Goal: Information Seeking & Learning: Find contact information

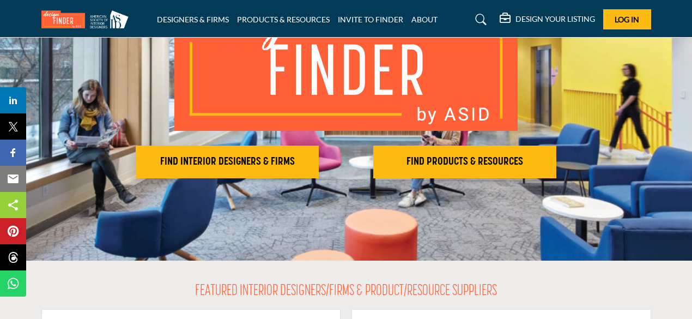
scroll to position [164, 0]
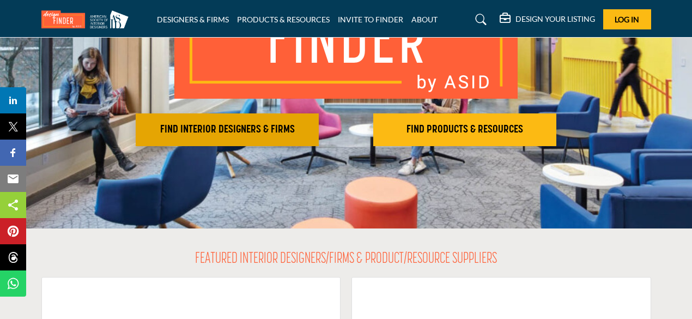
click at [204, 134] on h2 "FIND INTERIOR DESIGNERS & FIRMS" at bounding box center [227, 129] width 177 height 13
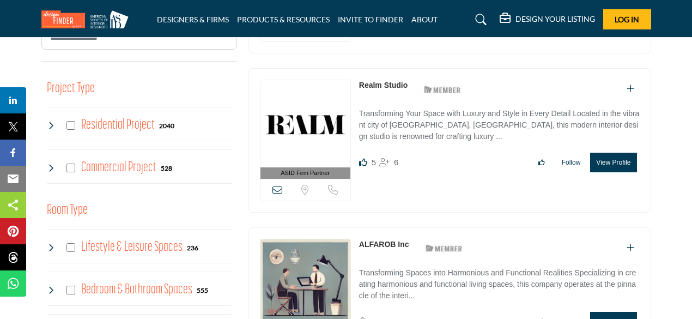
scroll to position [382, 0]
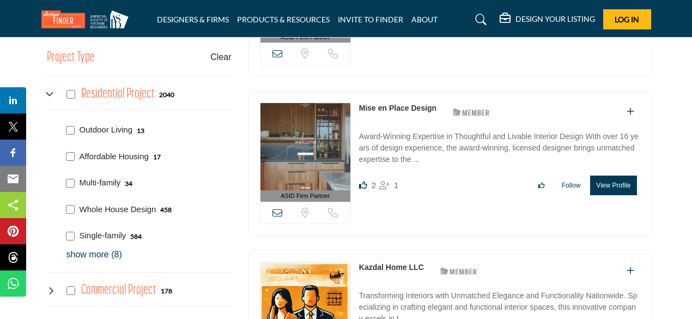
scroll to position [430, 0]
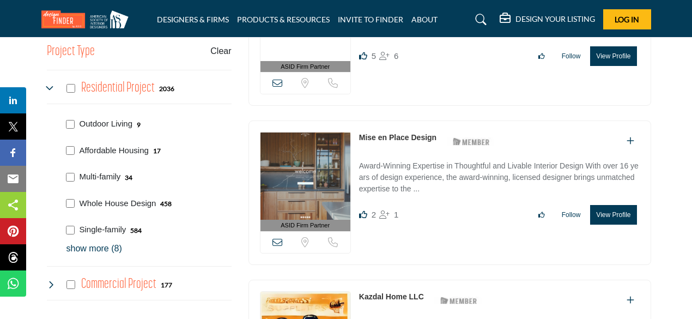
scroll to position [436, 0]
click at [93, 248] on p "show more (8)" at bounding box center [149, 248] width 165 height 13
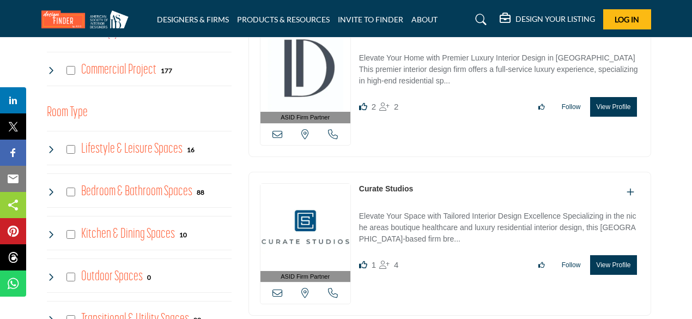
scroll to position [872, 0]
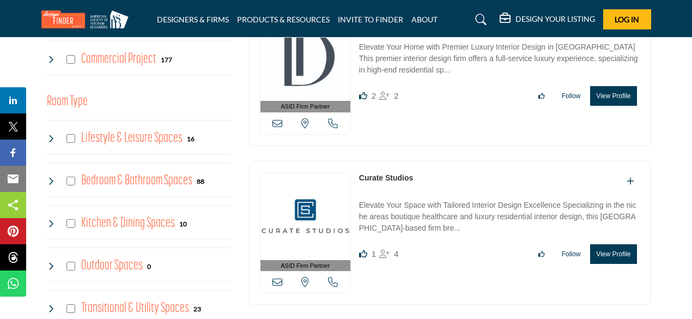
click at [50, 58] on icon at bounding box center [51, 59] width 9 height 9
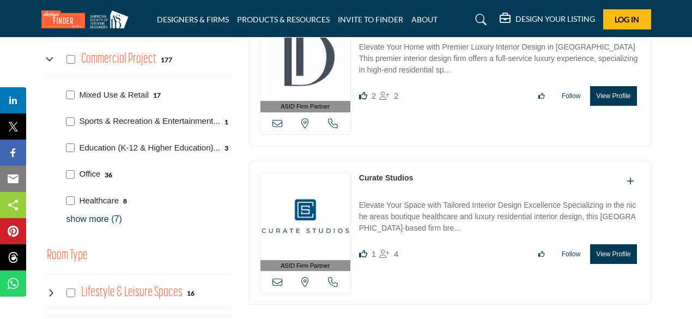
click at [93, 220] on p "show more (7)" at bounding box center [149, 219] width 165 height 13
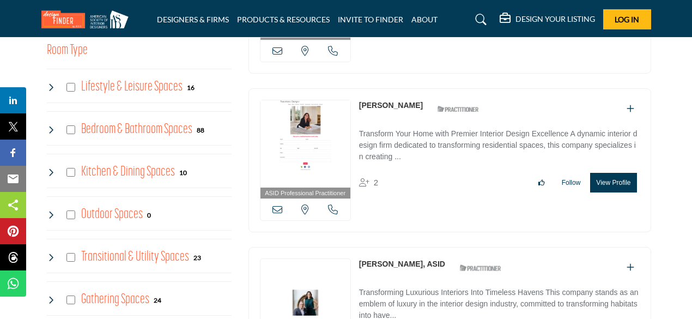
scroll to position [1199, 0]
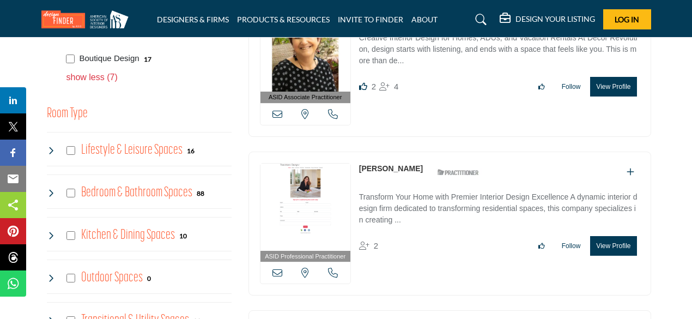
click at [48, 148] on icon at bounding box center [51, 150] width 9 height 9
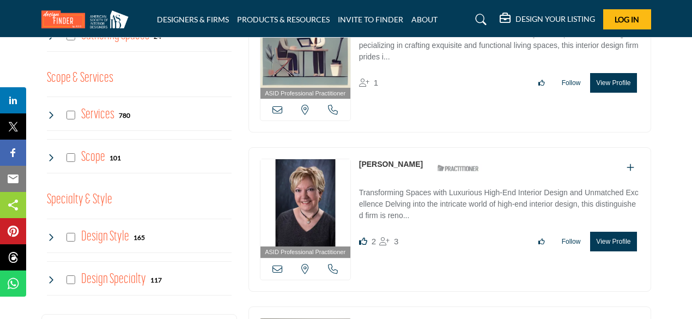
scroll to position [1690, 0]
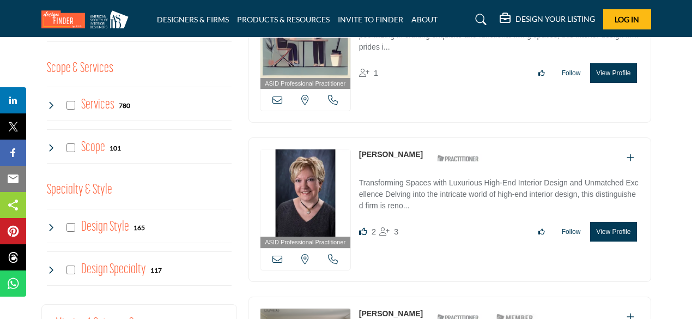
click at [53, 101] on icon at bounding box center [51, 105] width 9 height 9
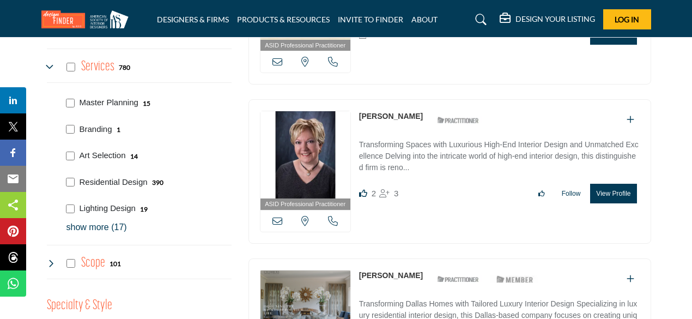
scroll to position [1745, 0]
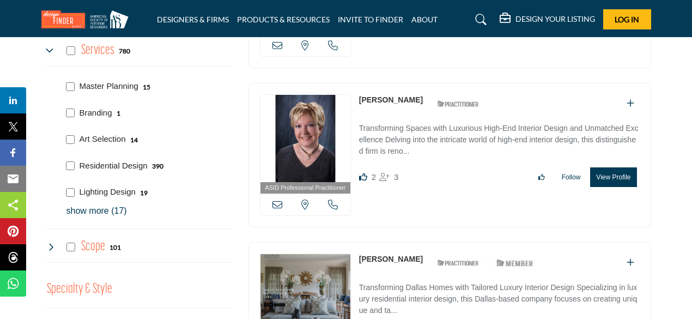
click at [99, 207] on p "show more (17)" at bounding box center [149, 210] width 165 height 13
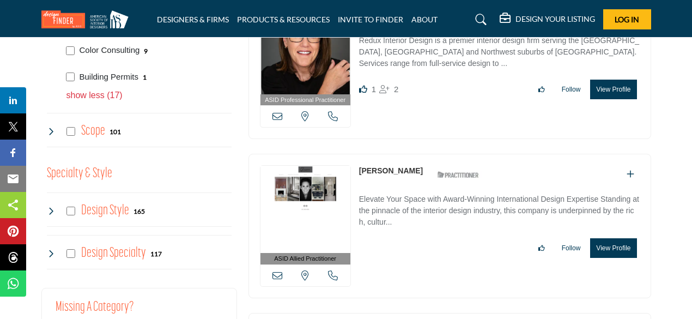
scroll to position [2344, 0]
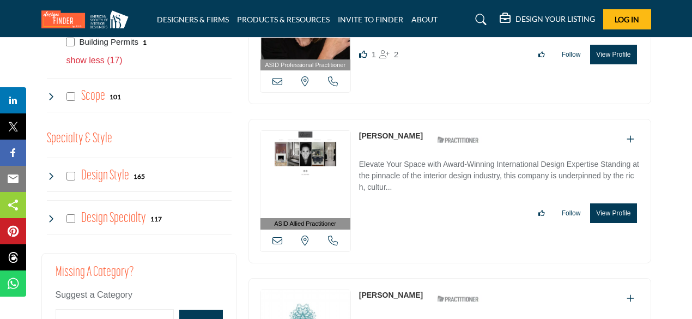
click at [49, 92] on icon at bounding box center [51, 96] width 9 height 9
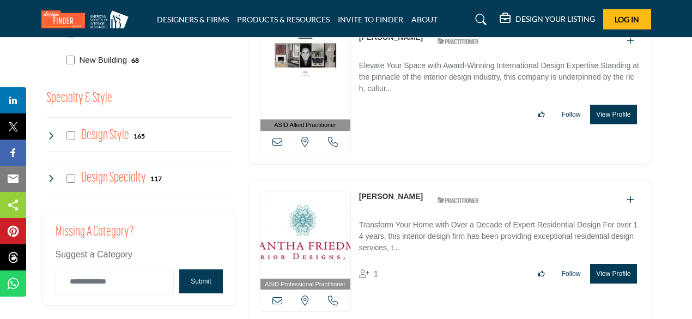
scroll to position [2453, 0]
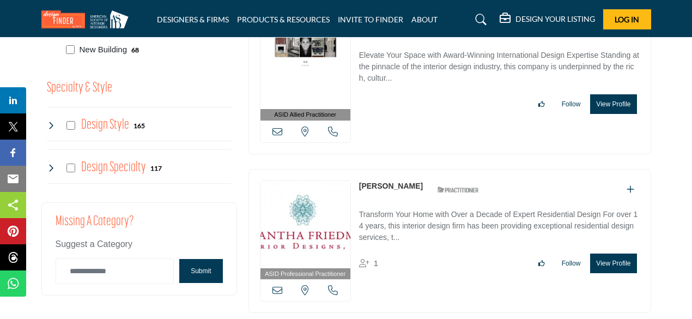
click at [52, 123] on icon at bounding box center [51, 125] width 9 height 9
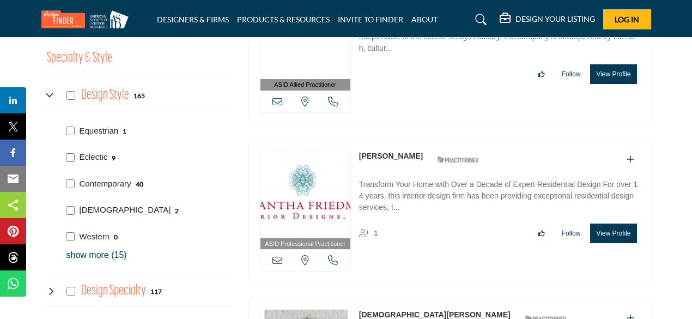
scroll to position [2508, 0]
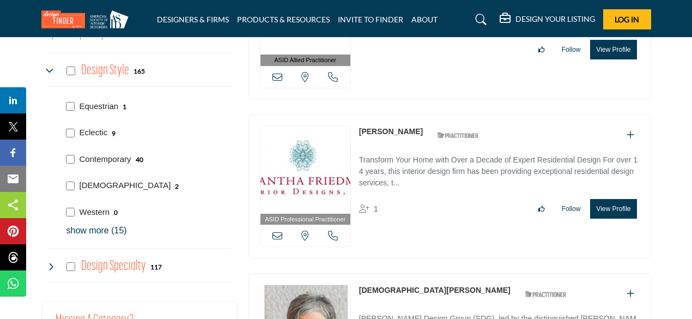
click at [106, 230] on p "show more (15)" at bounding box center [149, 230] width 165 height 13
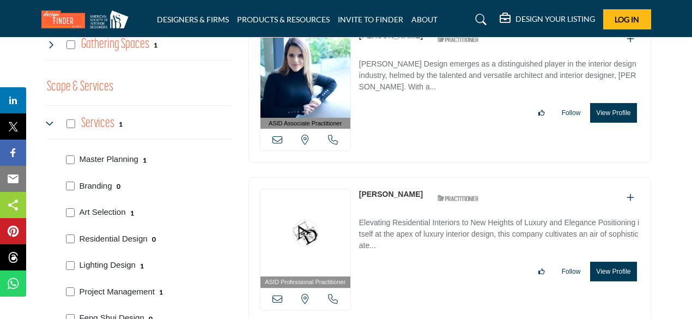
scroll to position [1642, 0]
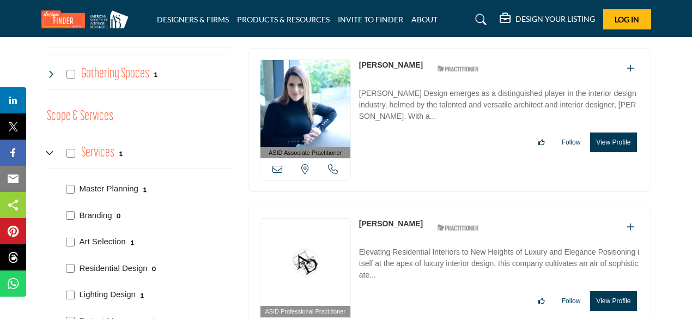
click at [51, 150] on icon at bounding box center [51, 153] width 9 height 9
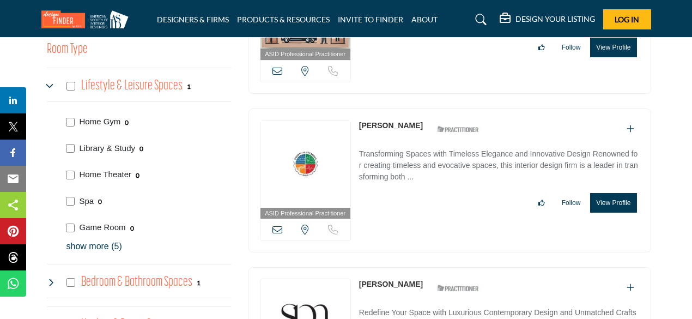
scroll to position [1260, 0]
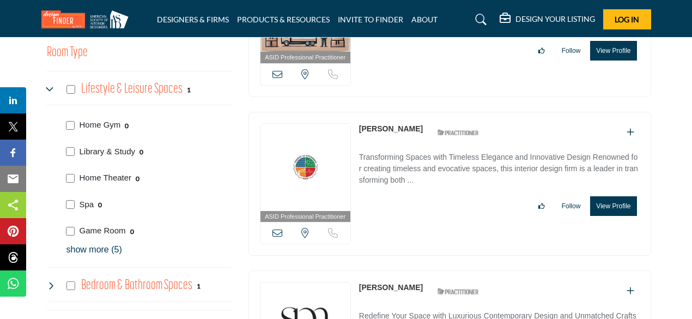
click at [47, 87] on icon at bounding box center [51, 89] width 9 height 9
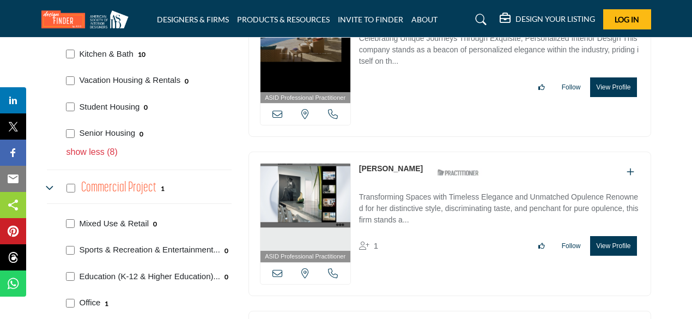
scroll to position [770, 0]
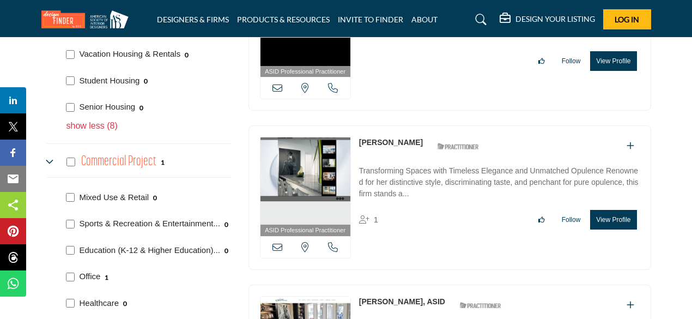
click at [49, 161] on icon at bounding box center [51, 162] width 9 height 9
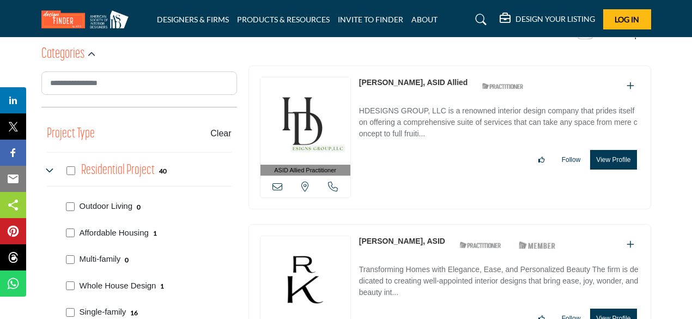
scroll to position [279, 0]
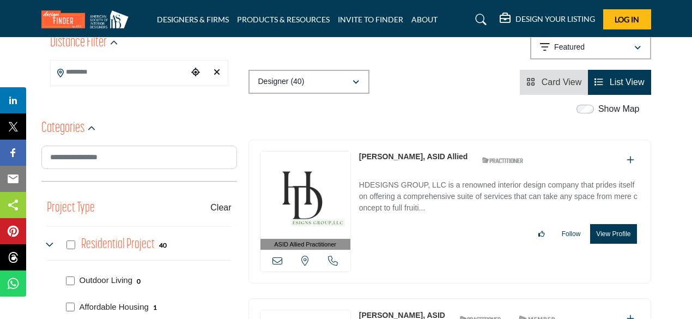
click at [50, 240] on icon at bounding box center [51, 244] width 9 height 9
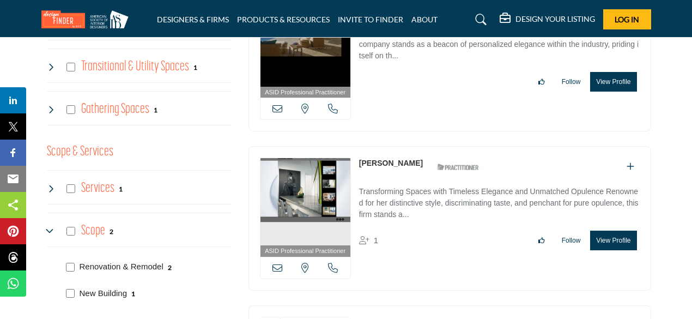
scroll to position [879, 0]
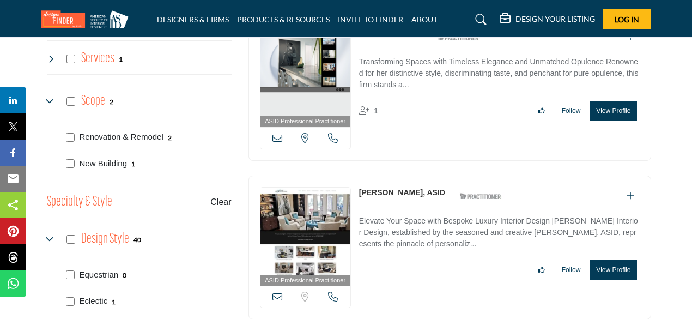
click at [48, 98] on icon at bounding box center [51, 101] width 9 height 9
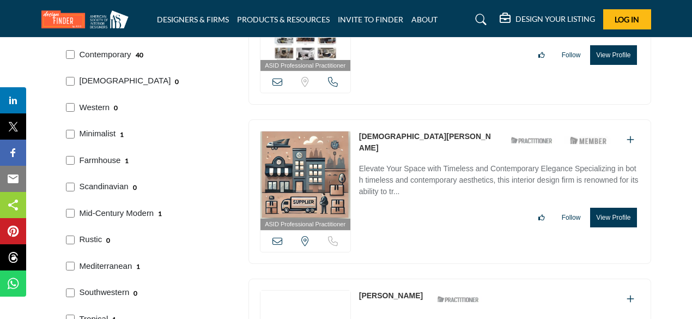
scroll to position [1097, 0]
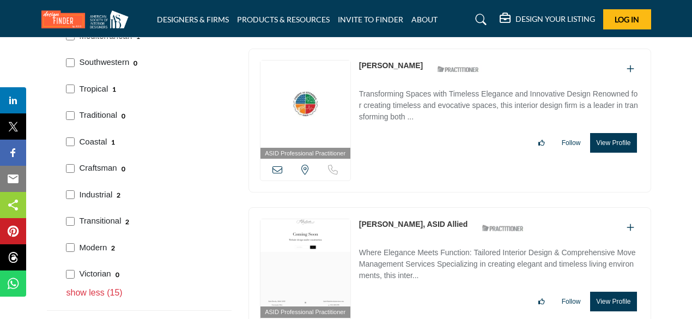
scroll to position [1308, 0]
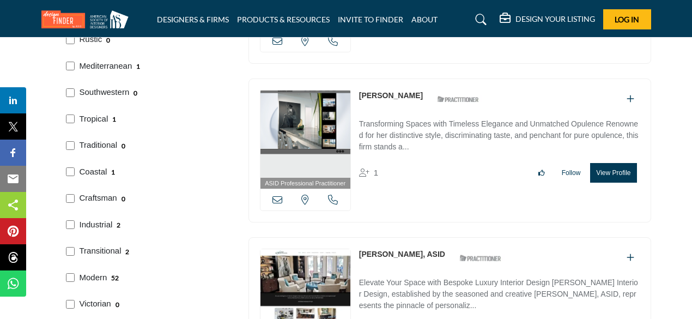
scroll to position [1308, 0]
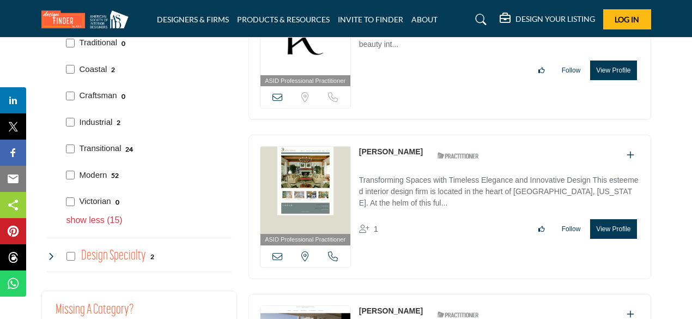
scroll to position [1309, 0]
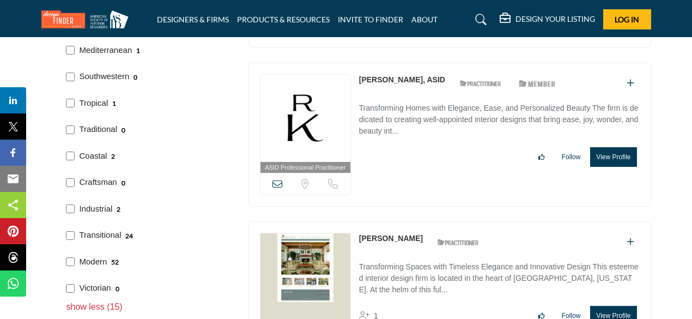
click at [71, 209] on div "Industrial 2" at bounding box center [147, 208] width 170 height 27
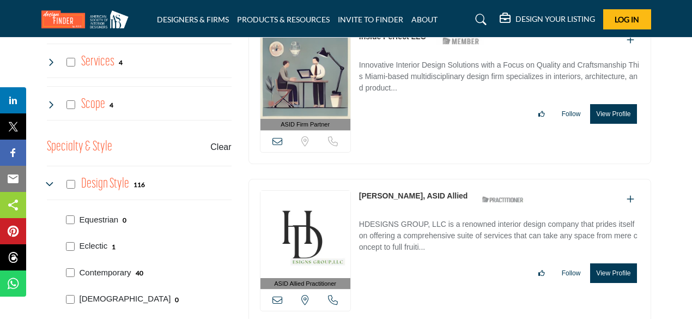
scroll to position [872, 0]
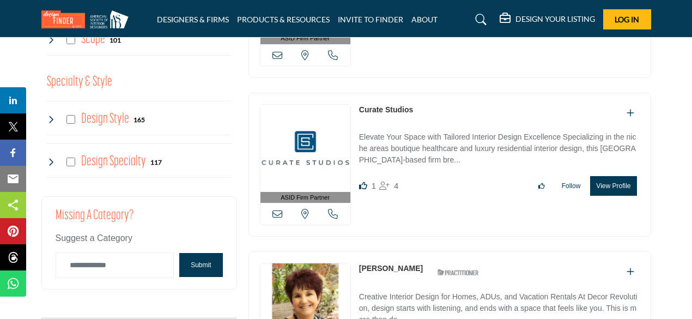
scroll to position [927, 0]
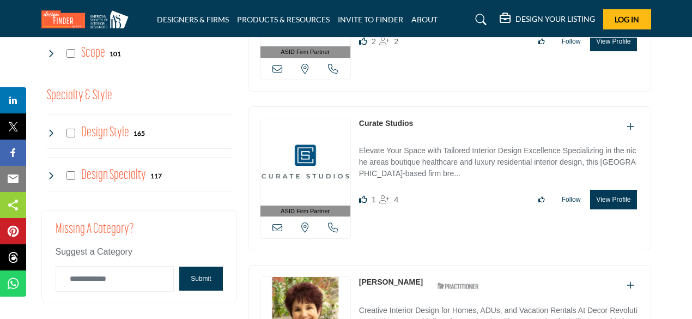
click at [48, 171] on icon at bounding box center [51, 175] width 9 height 9
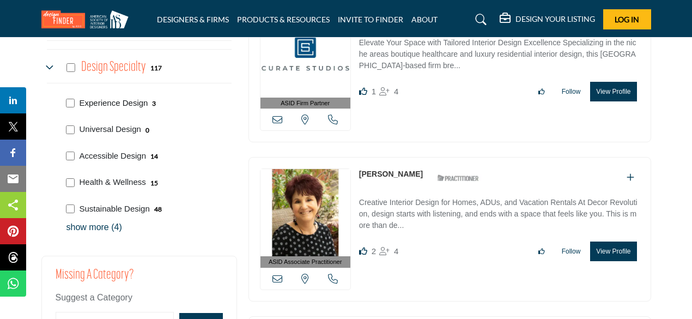
scroll to position [1036, 0]
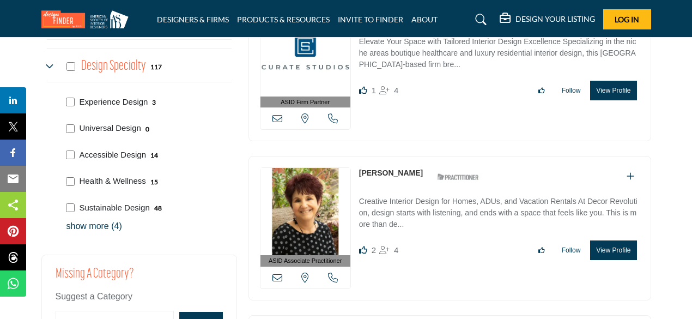
click at [93, 220] on p "show more (4)" at bounding box center [149, 226] width 165 height 13
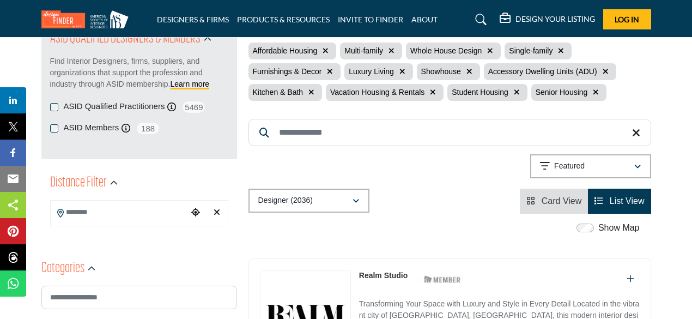
scroll to position [218, 0]
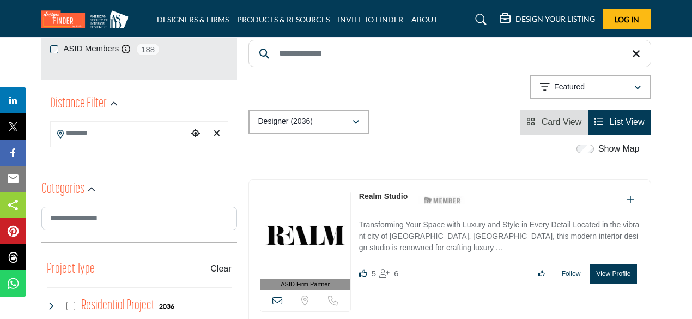
click at [565, 124] on span "Card View" at bounding box center [562, 121] width 40 height 9
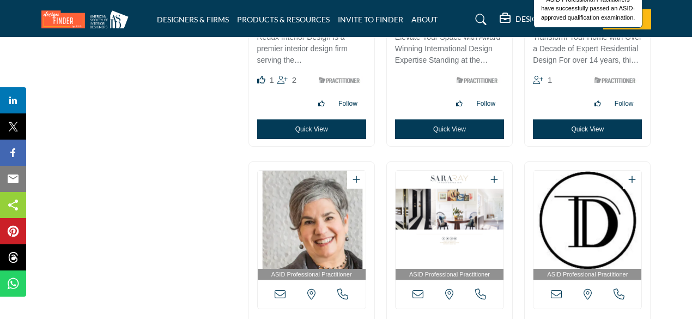
scroll to position [1803, 0]
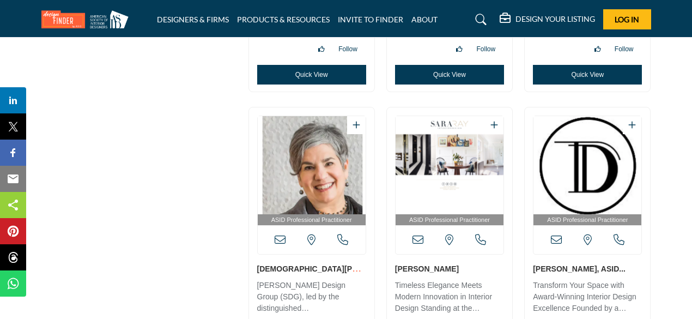
drag, startPoint x: 334, startPoint y: 146, endPoint x: 312, endPoint y: 160, distance: 26.0
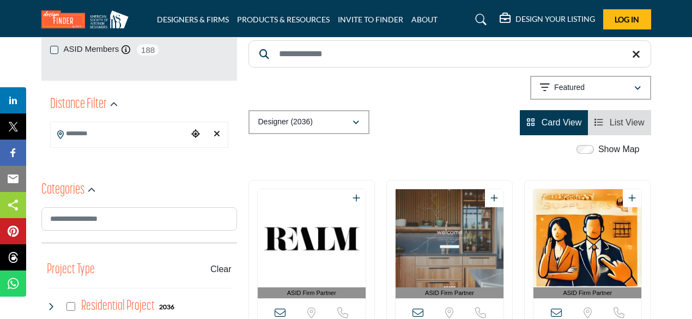
scroll to position [218, 0]
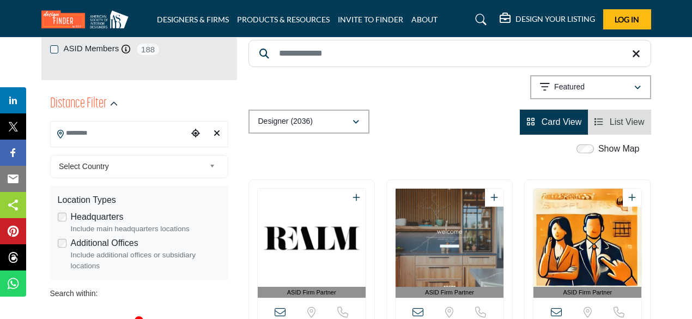
click at [130, 133] on input "Search Location" at bounding box center [119, 133] width 137 height 21
click at [115, 166] on span "Select Country" at bounding box center [132, 166] width 146 height 13
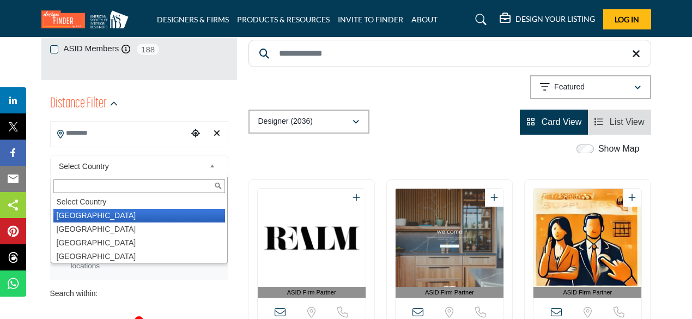
click at [100, 212] on li "United States" at bounding box center [139, 216] width 172 height 14
click at [166, 213] on div "Headquarters Include main headquarters locations" at bounding box center [139, 222] width 163 height 24
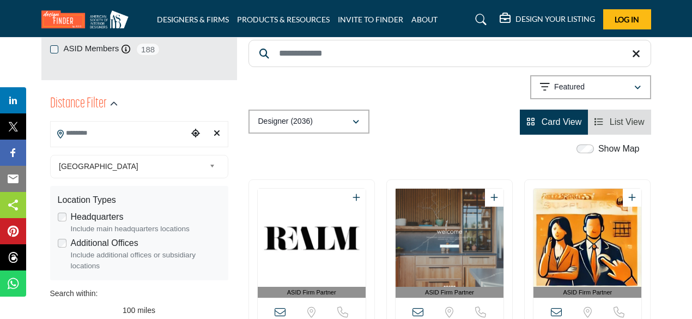
type input "***"
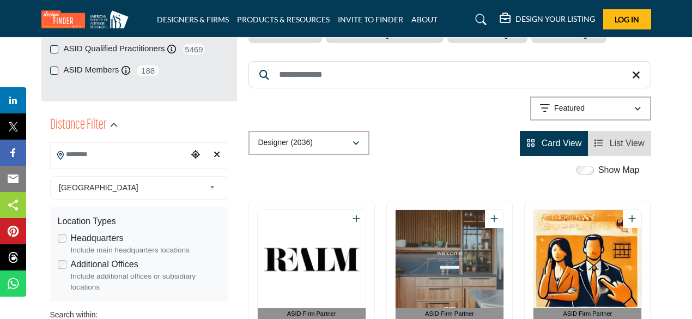
scroll to position [218, 0]
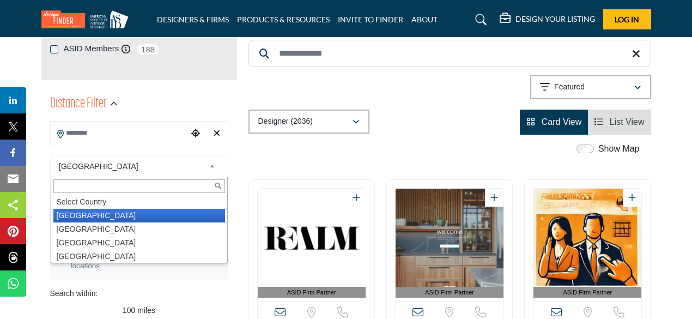
click at [210, 163] on b at bounding box center [214, 167] width 10 height 14
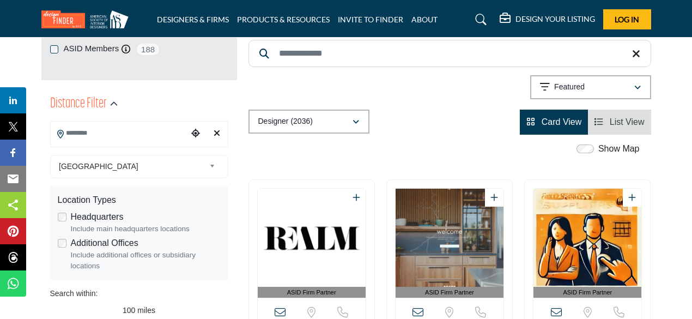
click at [97, 136] on input "Search Location" at bounding box center [119, 133] width 137 height 21
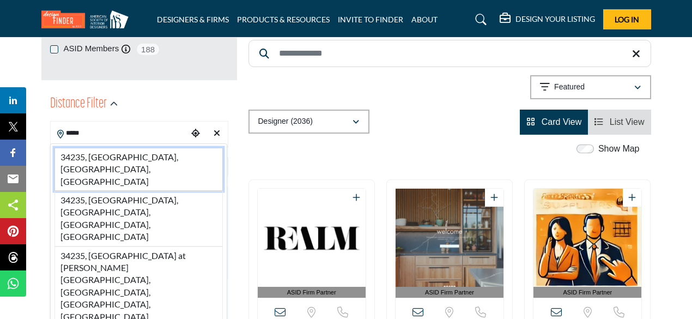
click at [104, 155] on li "34235, Sarasota, FL, USA" at bounding box center [139, 169] width 168 height 43
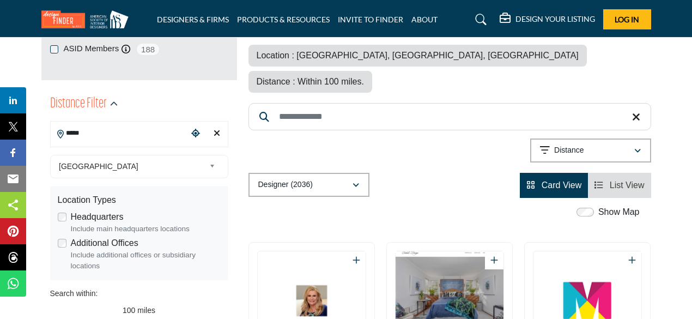
type input "**********"
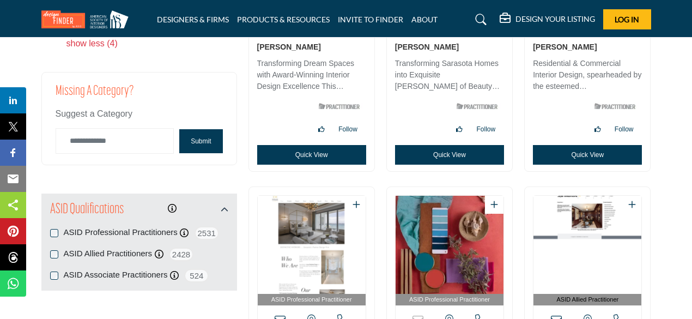
scroll to position [1581, 0]
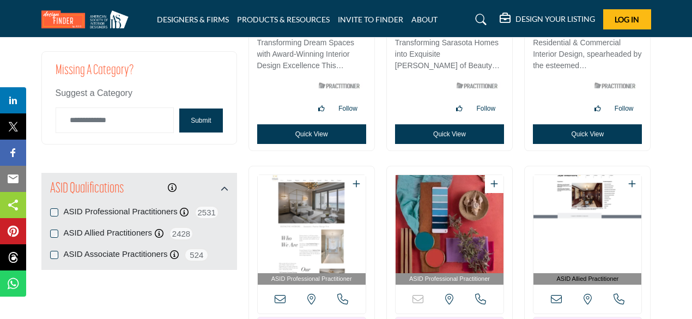
drag, startPoint x: 619, startPoint y: 192, endPoint x: 580, endPoint y: 190, distance: 38.7
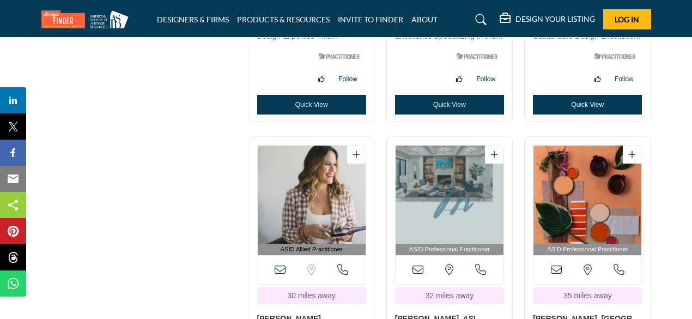
scroll to position [1963, 0]
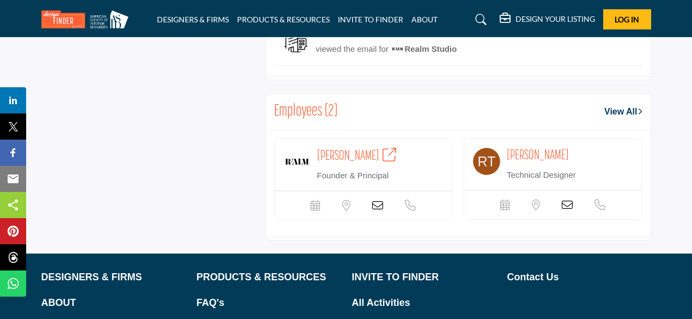
scroll to position [831, 0]
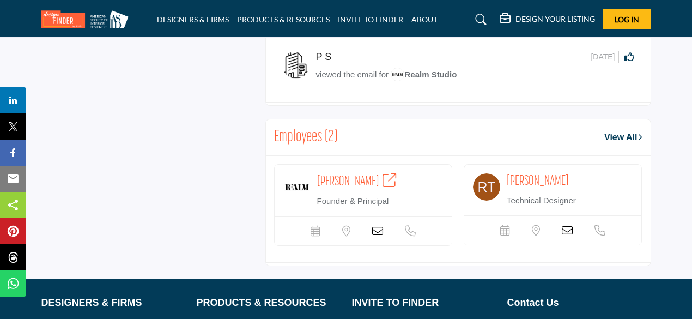
click at [377, 228] on icon at bounding box center [377, 231] width 11 height 11
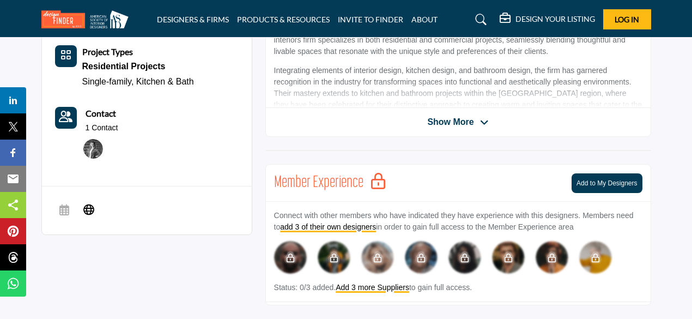
scroll to position [436, 0]
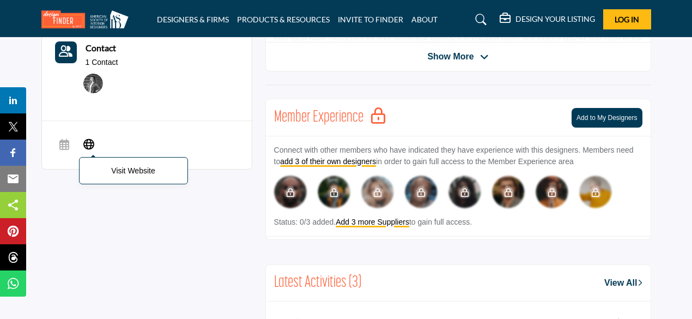
click at [89, 143] on icon at bounding box center [88, 143] width 11 height 13
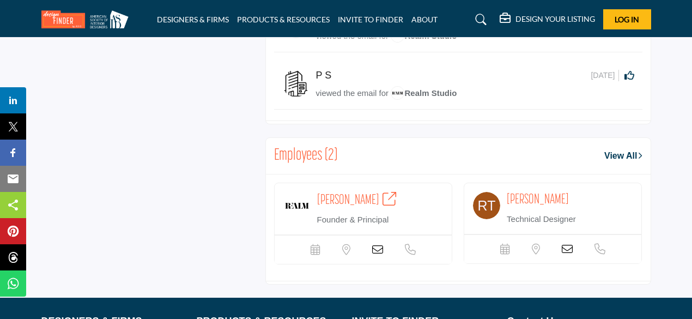
scroll to position [872, 0]
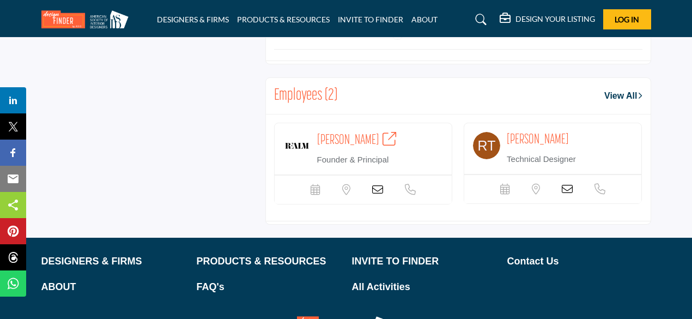
click at [617, 95] on link "View All" at bounding box center [624, 95] width 38 height 13
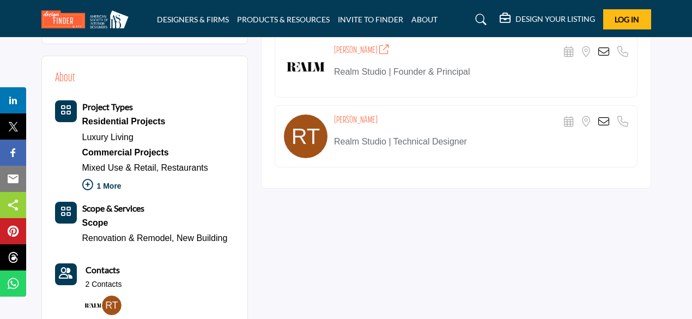
scroll to position [218, 0]
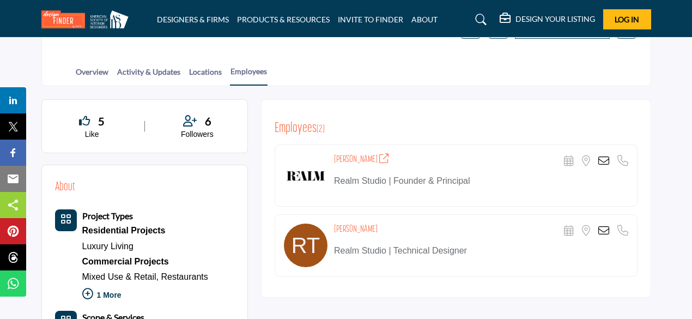
click at [603, 155] on icon at bounding box center [604, 160] width 11 height 11
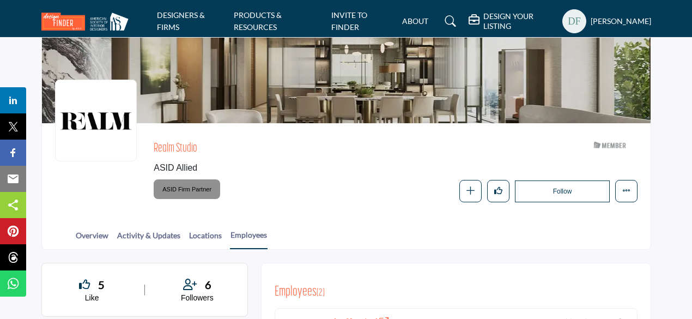
scroll to position [164, 0]
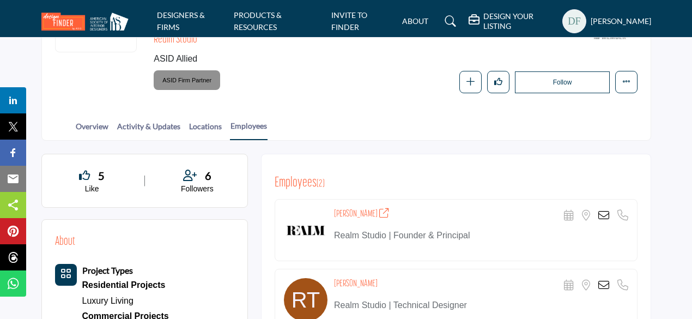
click at [608, 213] on icon at bounding box center [604, 215] width 11 height 11
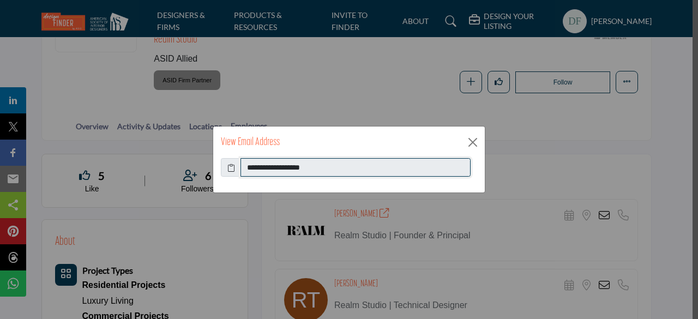
drag, startPoint x: 319, startPoint y: 170, endPoint x: 244, endPoint y: 167, distance: 75.8
click at [244, 167] on input "**********" at bounding box center [355, 167] width 230 height 19
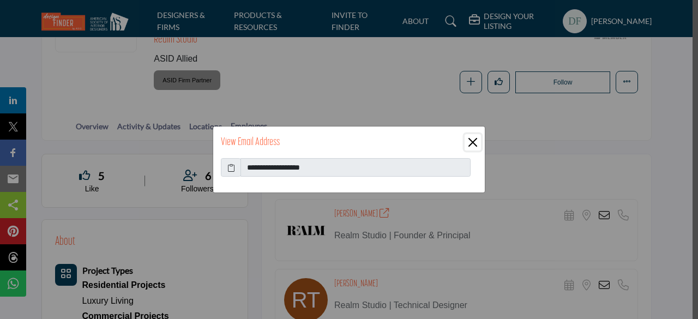
click at [472, 140] on button "Close" at bounding box center [472, 142] width 16 height 16
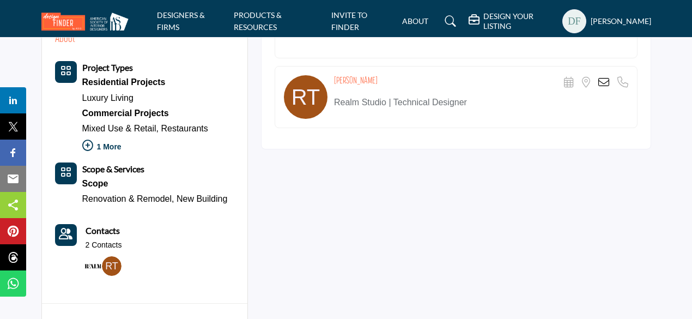
scroll to position [382, 0]
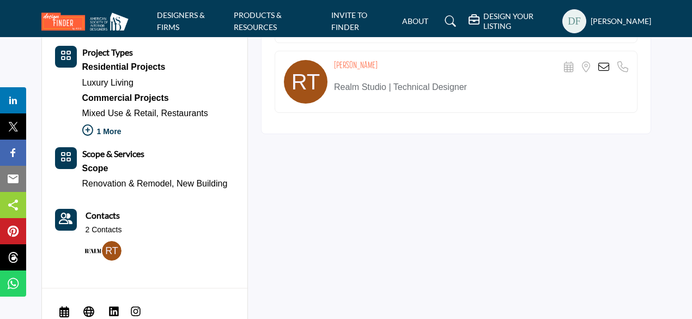
click at [110, 132] on p "1 More" at bounding box center [145, 133] width 126 height 24
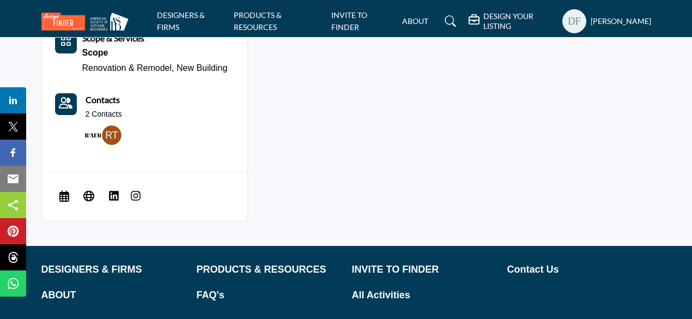
scroll to position [484, 0]
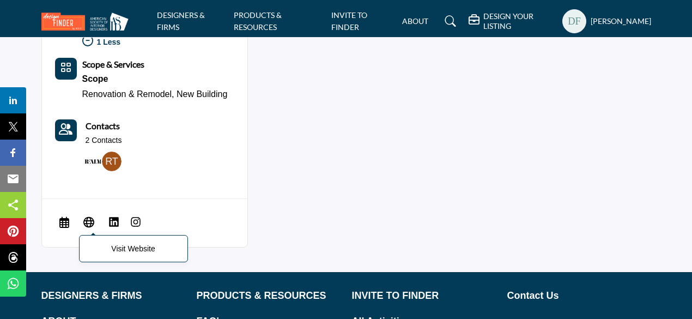
click at [87, 219] on icon at bounding box center [88, 221] width 11 height 13
click at [136, 218] on img at bounding box center [135, 221] width 11 height 11
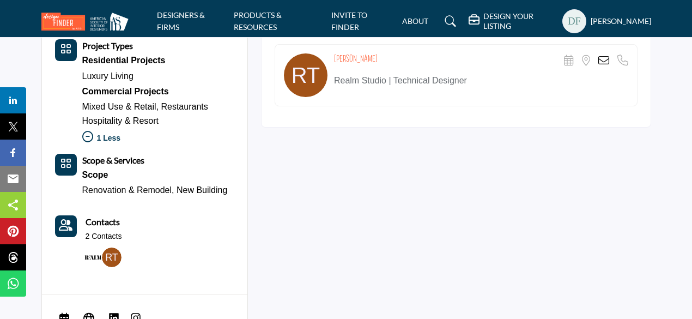
scroll to position [0, 0]
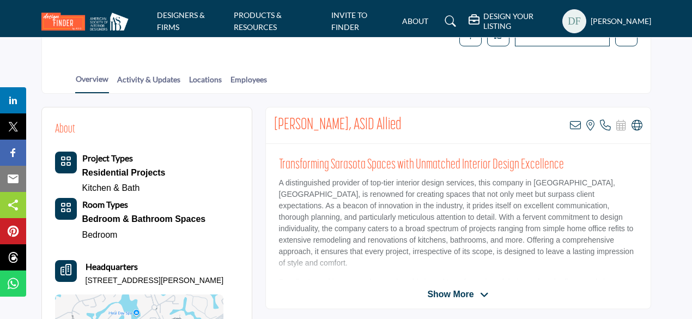
scroll to position [218, 0]
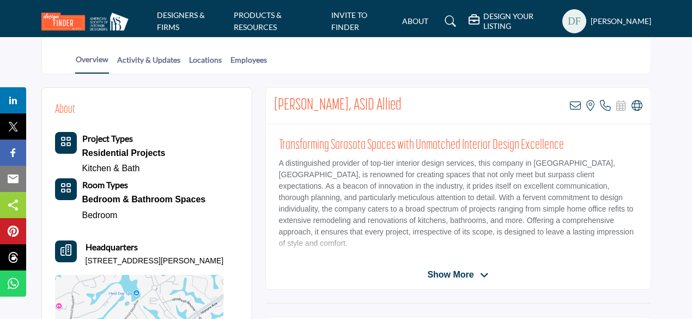
click at [435, 272] on span "Show More" at bounding box center [450, 274] width 46 height 13
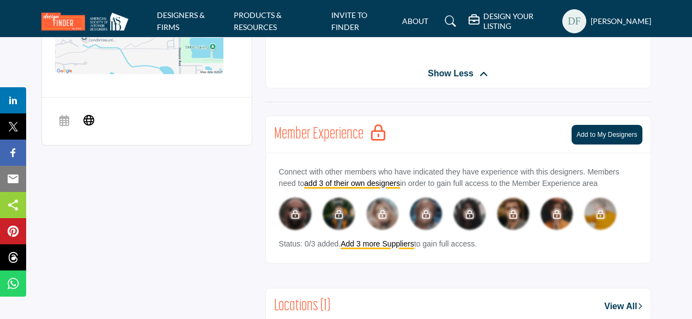
scroll to position [545, 0]
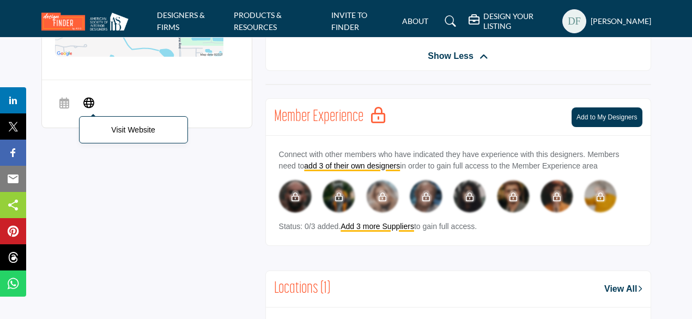
click at [84, 100] on icon at bounding box center [88, 102] width 11 height 13
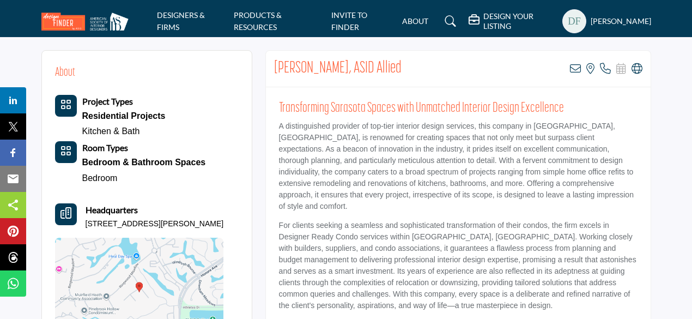
scroll to position [273, 0]
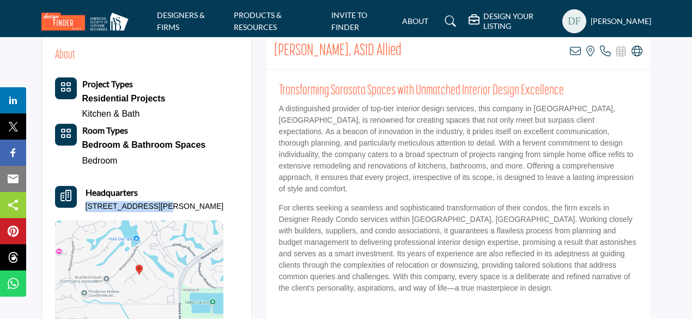
drag, startPoint x: 85, startPoint y: 204, endPoint x: 158, endPoint y: 208, distance: 73.2
click at [158, 208] on p "3128 Heatherwood Ln, 34235-2002, USA" at bounding box center [155, 206] width 138 height 11
copy p "3128 Heatherwood Ln"
click at [335, 158] on p "A distinguished provider of top-tier interior design services, this company in …" at bounding box center [458, 149] width 359 height 92
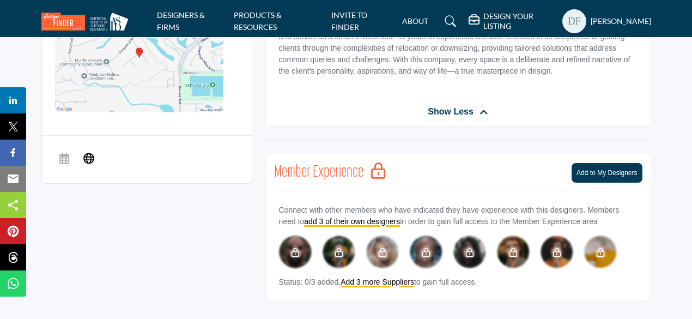
scroll to position [545, 0]
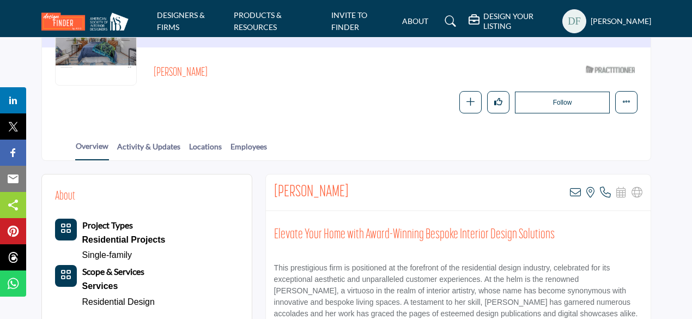
scroll to position [109, 0]
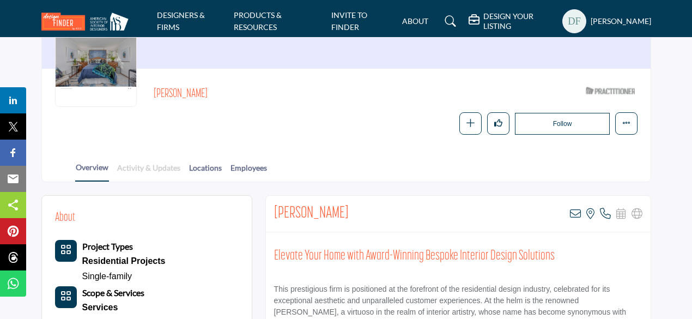
click at [136, 166] on link "Activity & Updates" at bounding box center [149, 171] width 64 height 19
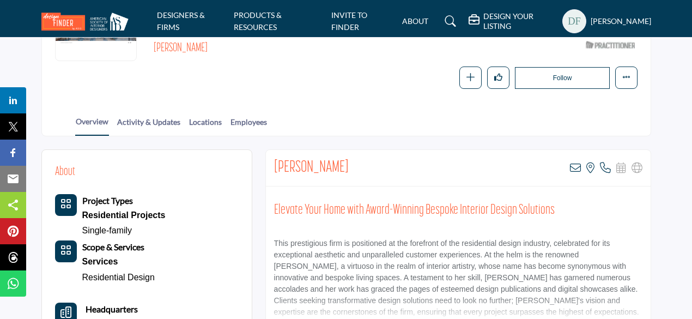
scroll to position [55, 0]
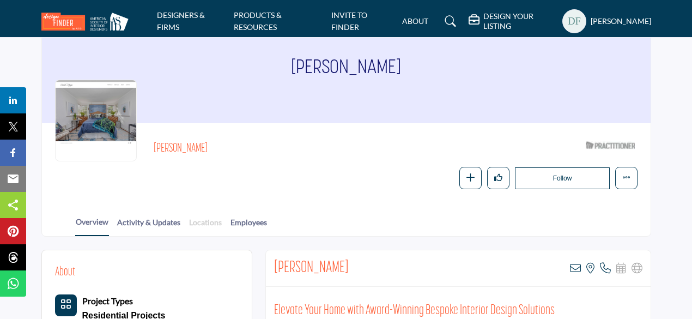
click at [193, 220] on link "Locations" at bounding box center [206, 225] width 34 height 19
click at [238, 218] on link "Employees" at bounding box center [249, 225] width 38 height 19
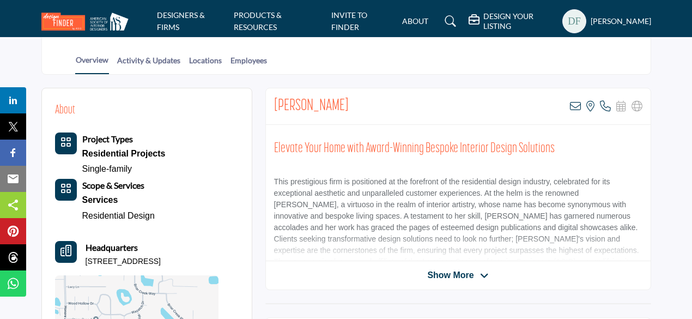
scroll to position [218, 0]
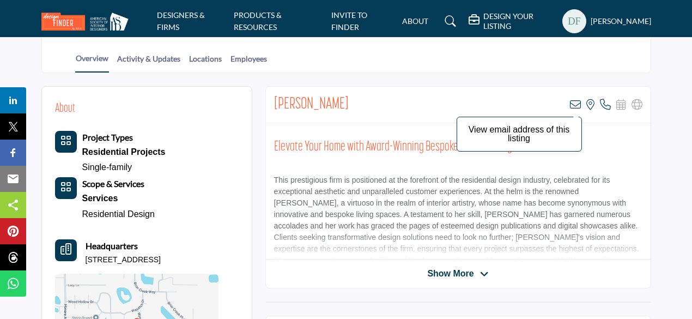
click at [576, 103] on icon at bounding box center [575, 104] width 11 height 11
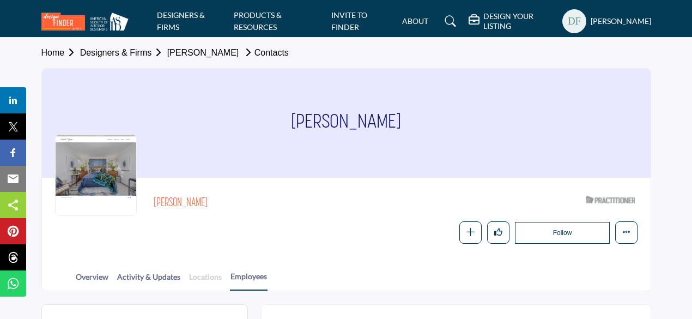
click at [193, 272] on link "Locations" at bounding box center [206, 280] width 34 height 19
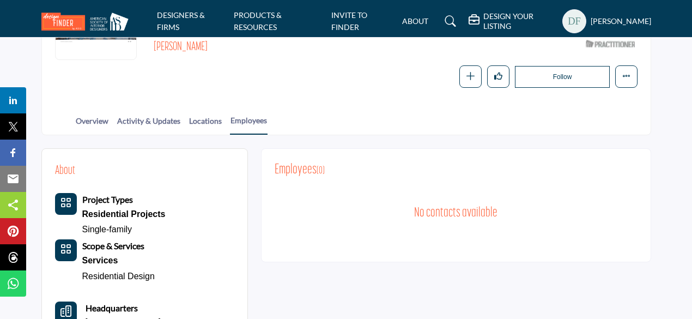
scroll to position [164, 0]
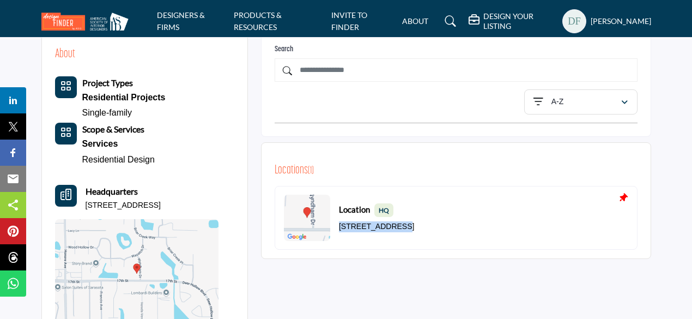
drag, startPoint x: 338, startPoint y: 222, endPoint x: 402, endPoint y: 225, distance: 64.4
click at [402, 225] on p "[STREET_ADDRESS]" at bounding box center [376, 226] width 75 height 11
copy p "1901 Wyndham Dr"
click at [515, 232] on div "Location HQ 1901 Wyndham Dr, 34235-9164, USA" at bounding box center [456, 218] width 363 height 64
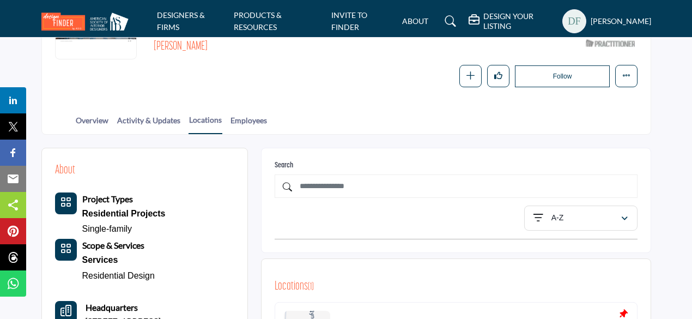
scroll to position [55, 0]
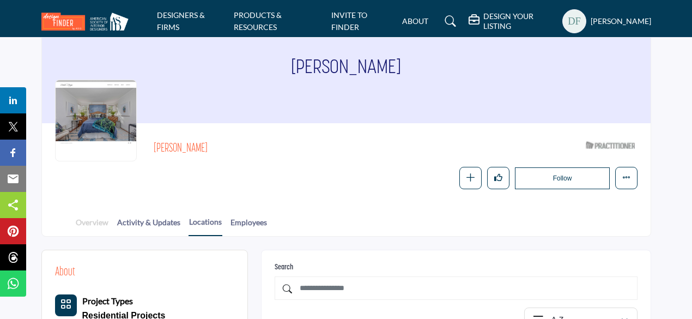
click at [85, 224] on link "Overview" at bounding box center [92, 225] width 34 height 19
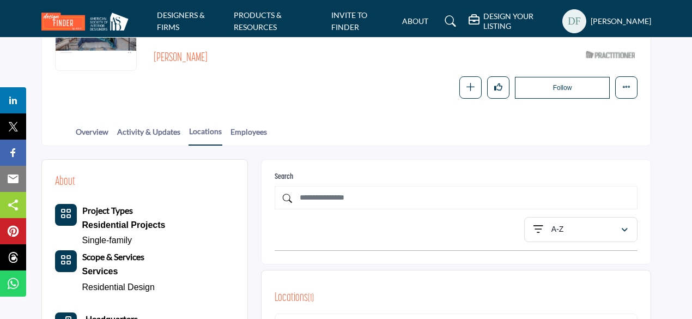
scroll to position [164, 0]
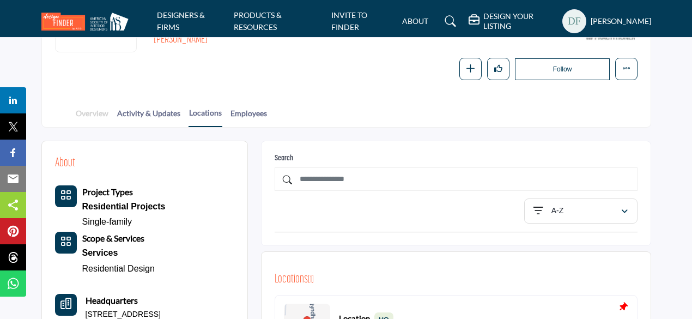
click at [88, 113] on link "Overview" at bounding box center [92, 116] width 34 height 19
click at [629, 70] on icon "More details" at bounding box center [627, 68] width 8 height 8
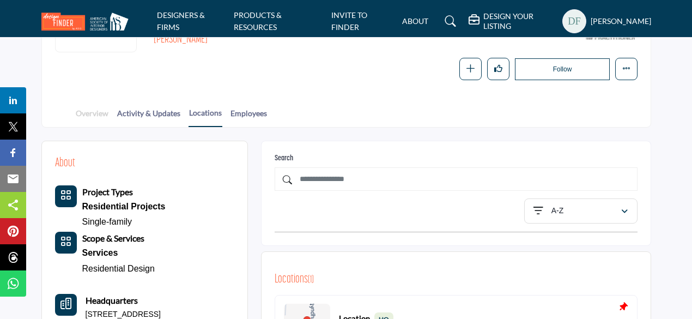
click at [91, 112] on link "Overview" at bounding box center [92, 116] width 34 height 19
click at [636, 74] on button "More details" at bounding box center [626, 69] width 22 height 22
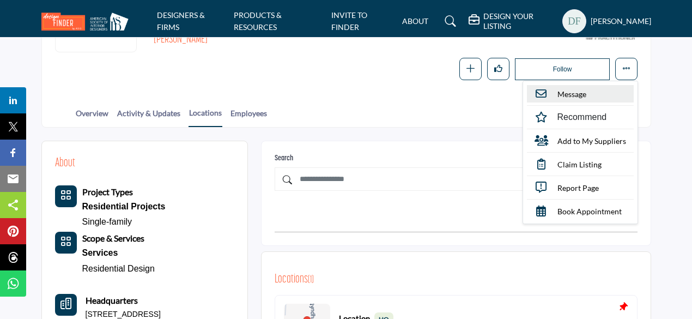
click at [562, 98] on span "Message" at bounding box center [572, 93] width 29 height 11
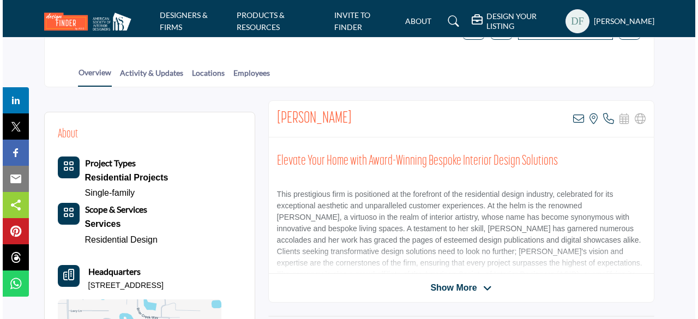
scroll to position [218, 0]
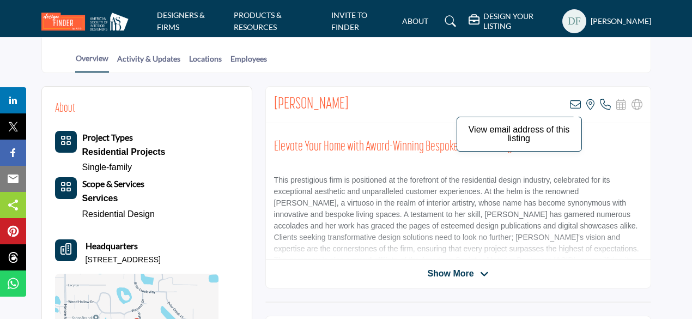
click at [576, 101] on icon at bounding box center [575, 104] width 11 height 11
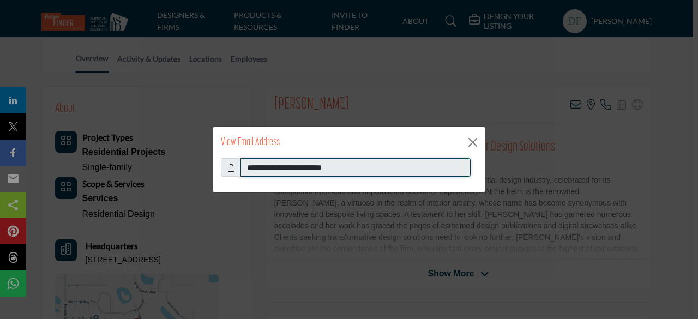
drag, startPoint x: 349, startPoint y: 170, endPoint x: 243, endPoint y: 171, distance: 105.8
click at [243, 171] on input "**********" at bounding box center [355, 167] width 230 height 19
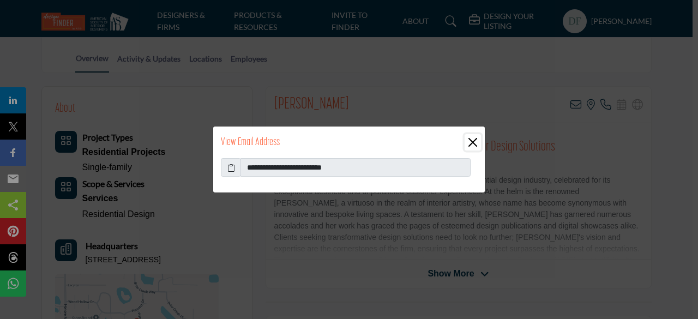
click at [469, 138] on button "Close" at bounding box center [472, 142] width 16 height 16
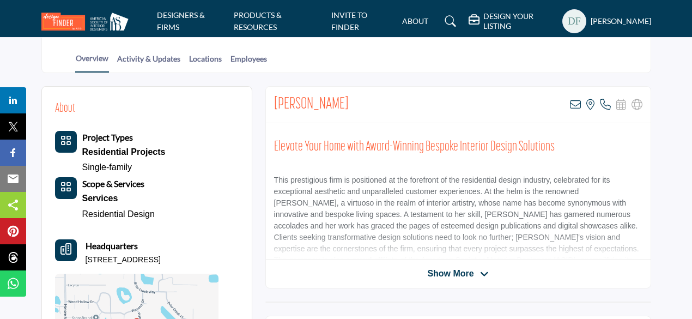
click at [462, 270] on span "Show More" at bounding box center [450, 273] width 46 height 13
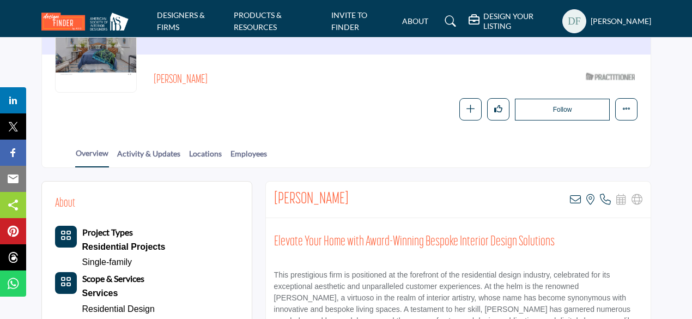
scroll to position [109, 0]
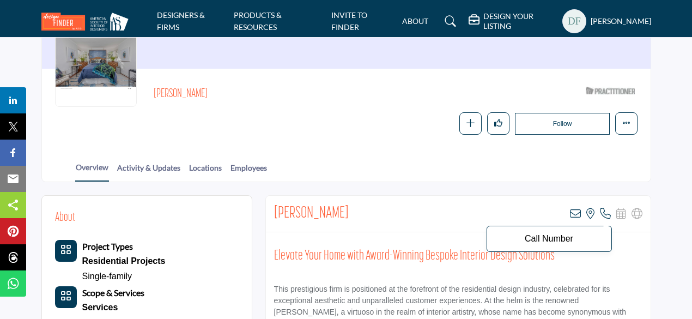
click at [607, 210] on icon at bounding box center [605, 213] width 11 height 11
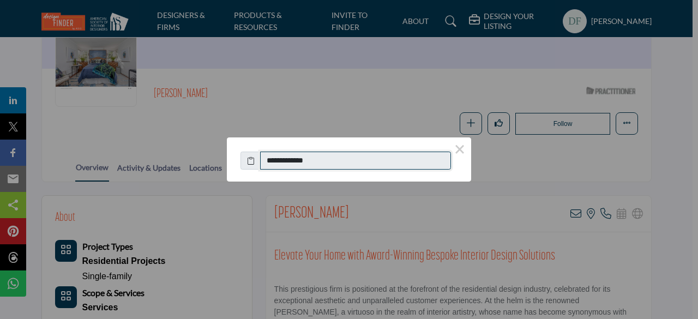
drag, startPoint x: 323, startPoint y: 160, endPoint x: 276, endPoint y: 161, distance: 46.4
click at [276, 161] on input "**********" at bounding box center [355, 161] width 191 height 19
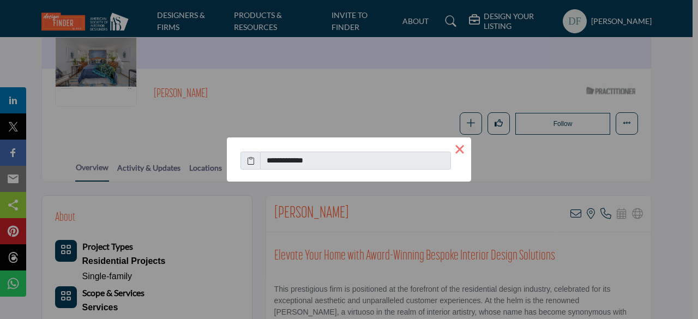
click at [462, 147] on button "×" at bounding box center [459, 148] width 23 height 23
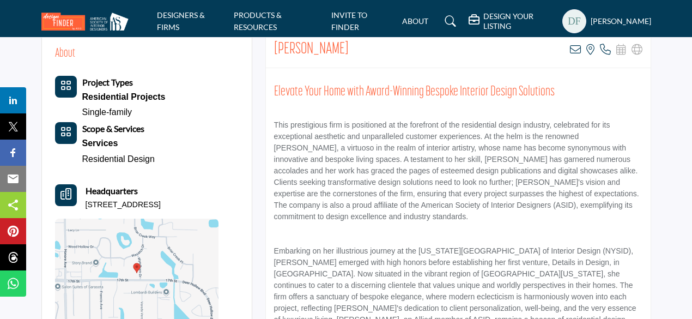
scroll to position [273, 0]
drag, startPoint x: 85, startPoint y: 202, endPoint x: 173, endPoint y: 207, distance: 88.4
click at [161, 207] on p "1901 Wyndham Dr, 34235-9164, USA" at bounding box center [123, 205] width 75 height 11
copy p "1901 Wyndham Dr, 34235"
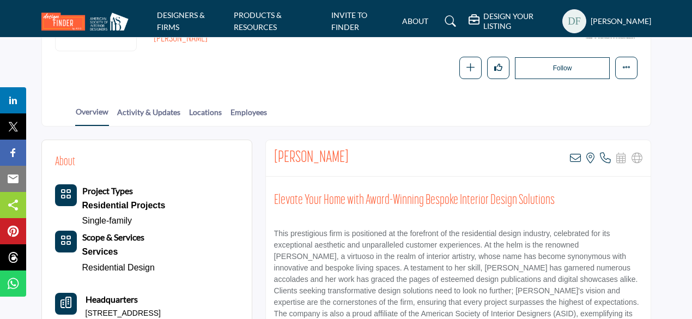
scroll to position [109, 0]
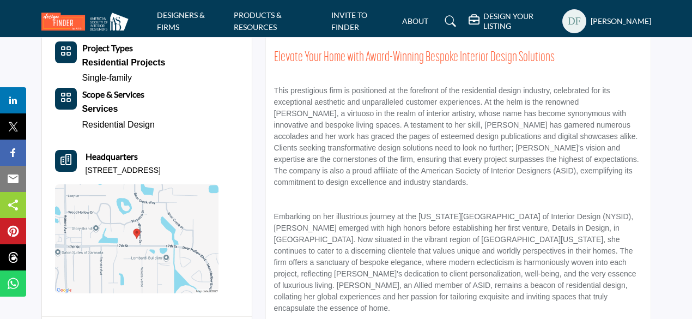
scroll to position [327, 0]
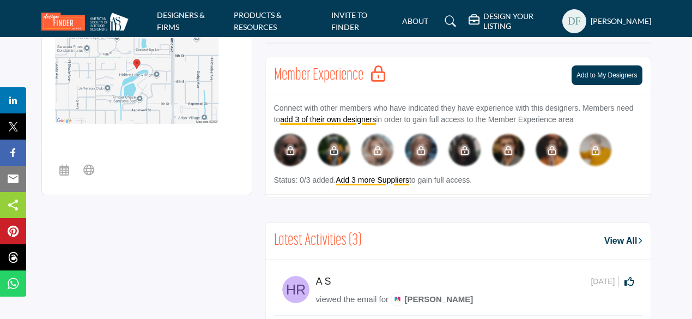
scroll to position [382, 0]
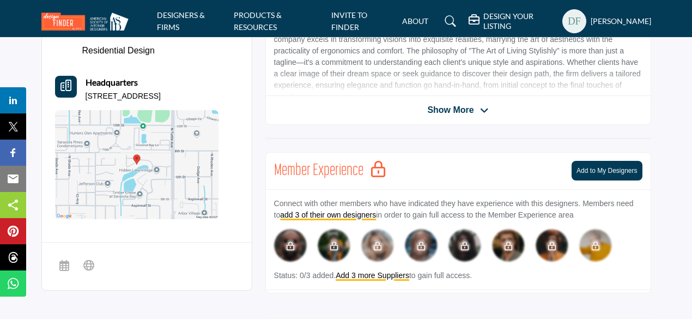
click at [456, 111] on span "Show More" at bounding box center [450, 110] width 46 height 13
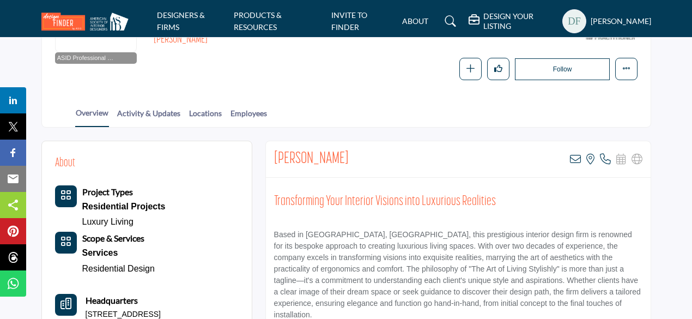
scroll to position [273, 0]
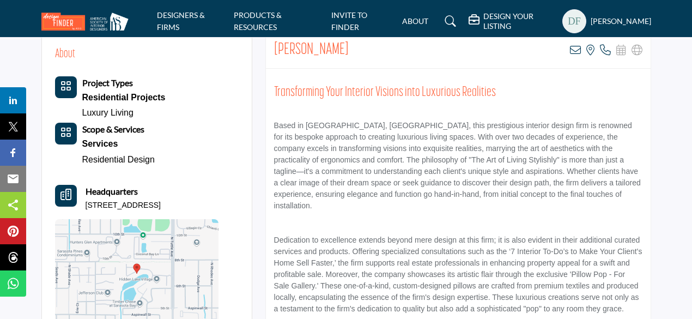
drag, startPoint x: 84, startPoint y: 202, endPoint x: 213, endPoint y: 206, distance: 128.7
click at [161, 206] on p "[STREET_ADDRESS]" at bounding box center [123, 205] width 75 height 11
copy p "[STREET_ADDRESS]"
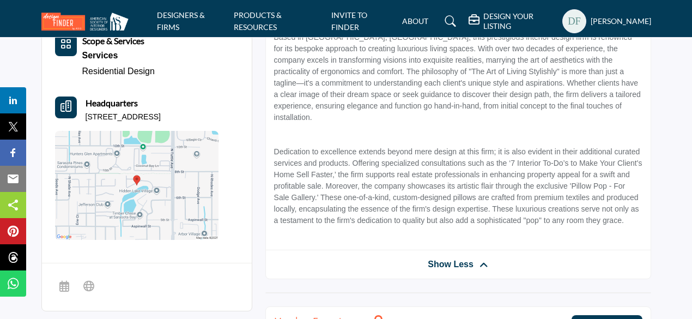
scroll to position [382, 0]
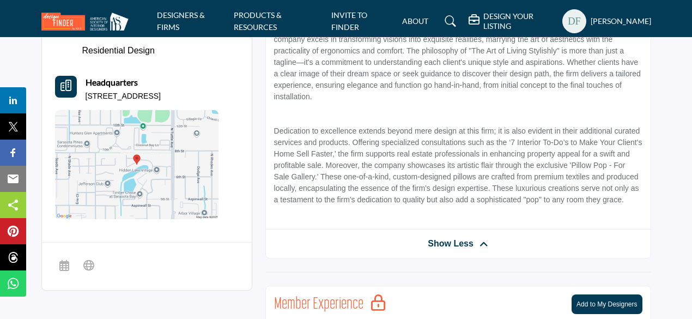
copy p "[STREET_ADDRESS]"
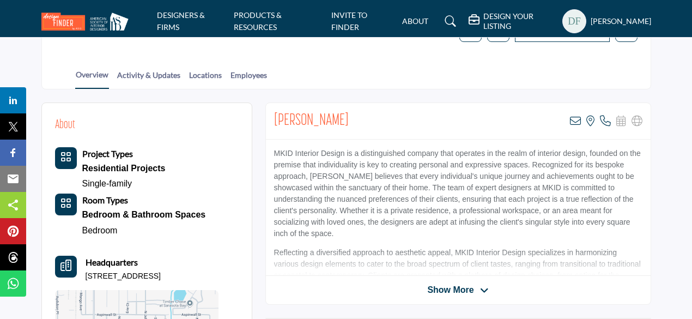
scroll to position [218, 0]
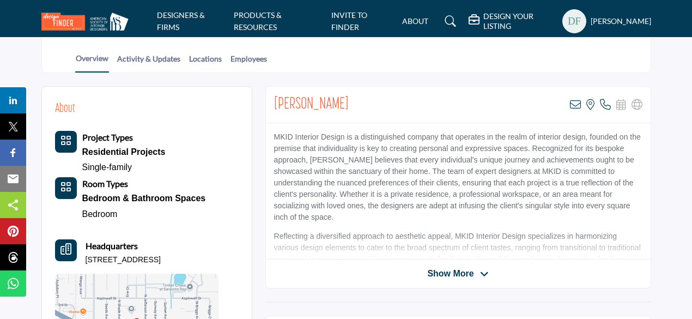
click at [449, 274] on span "Show More" at bounding box center [450, 273] width 46 height 13
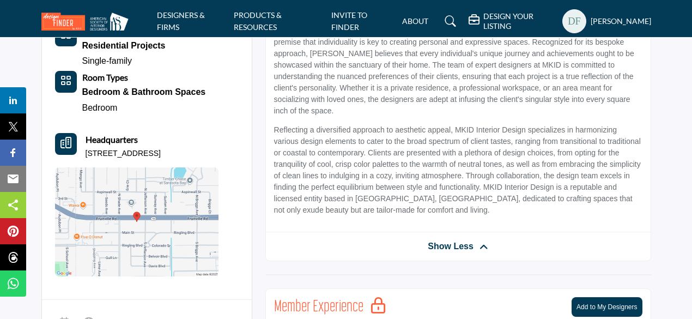
scroll to position [327, 0]
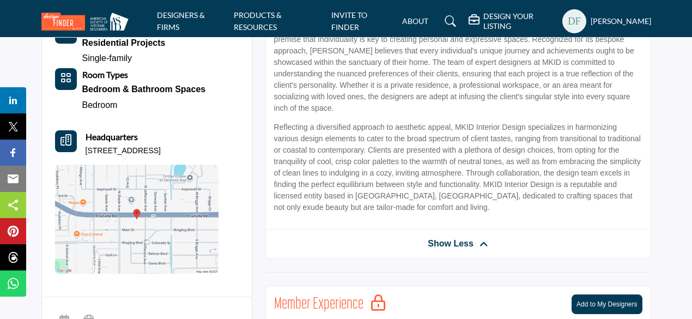
drag, startPoint x: 85, startPoint y: 146, endPoint x: 193, endPoint y: 143, distance: 108.0
click at [161, 146] on p "2480 Fruitville Rd Ste 12, 34237-6204, USA" at bounding box center [123, 151] width 75 height 11
copy p "2480 Fruitville Rd Ste 12, 34237"
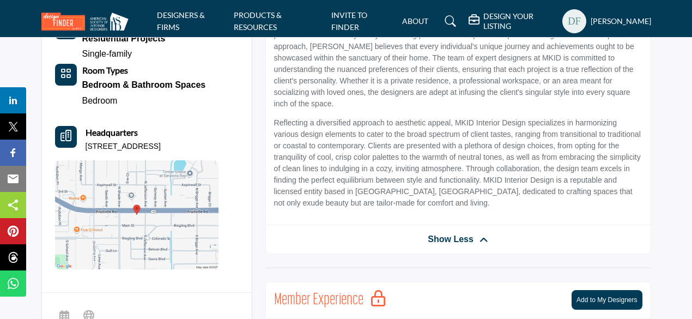
scroll to position [0, 0]
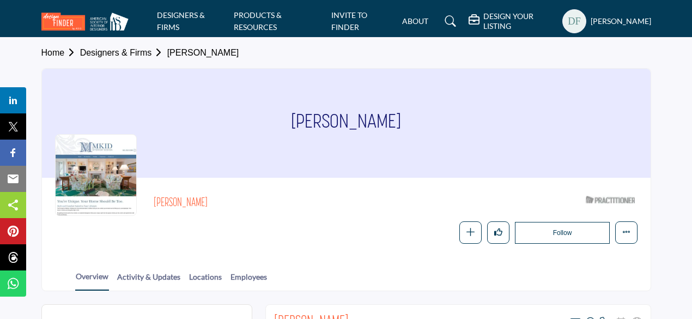
click at [399, 249] on div "Marcia Norris ASID Qualified Practitioner who validates work and experience to …" at bounding box center [346, 217] width 609 height 79
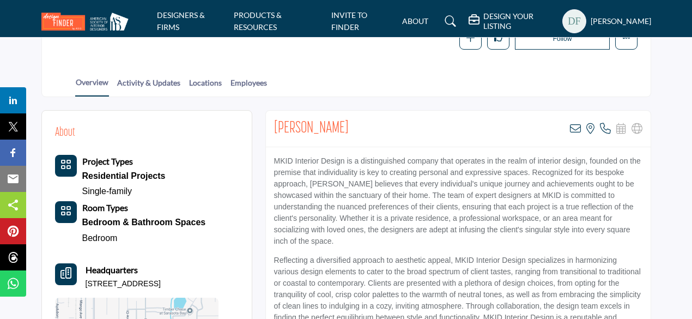
scroll to position [218, 0]
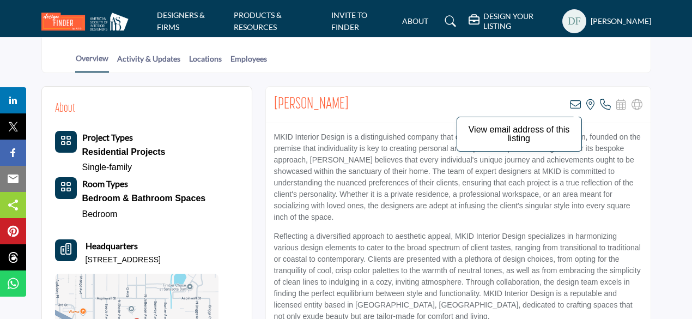
click at [578, 101] on icon at bounding box center [575, 104] width 11 height 11
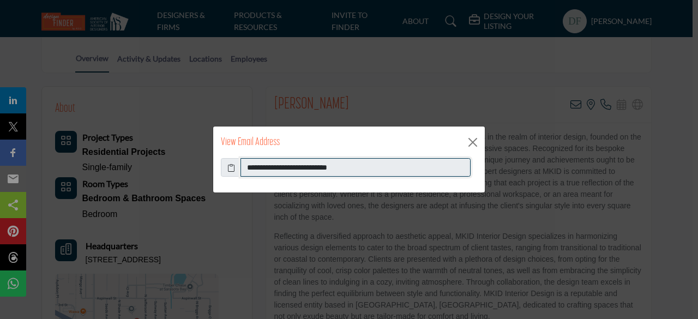
drag, startPoint x: 359, startPoint y: 167, endPoint x: 246, endPoint y: 171, distance: 112.4
click at [246, 171] on input "**********" at bounding box center [355, 167] width 230 height 19
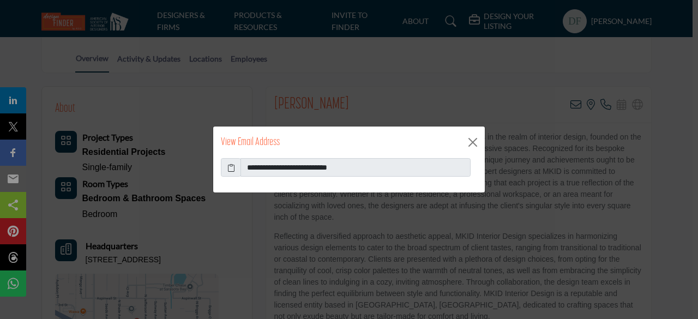
click at [533, 178] on div "**********" at bounding box center [349, 159] width 698 height 319
click at [472, 141] on button "Close" at bounding box center [472, 142] width 16 height 16
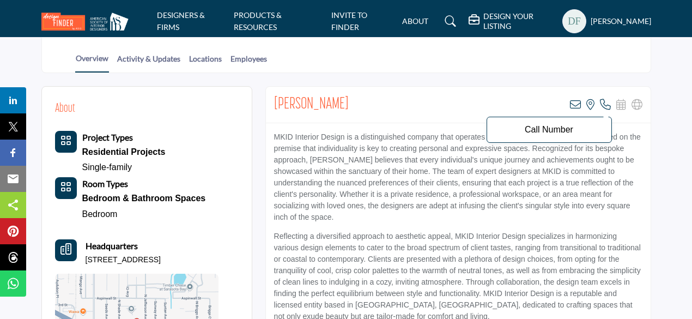
click at [605, 105] on icon at bounding box center [605, 104] width 11 height 11
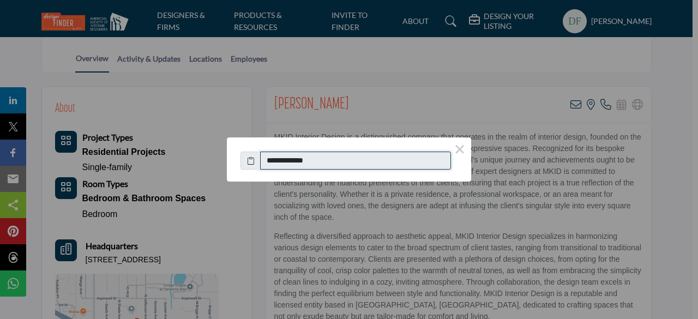
drag, startPoint x: 325, startPoint y: 160, endPoint x: 277, endPoint y: 164, distance: 48.1
click at [277, 164] on input "**********" at bounding box center [355, 161] width 191 height 19
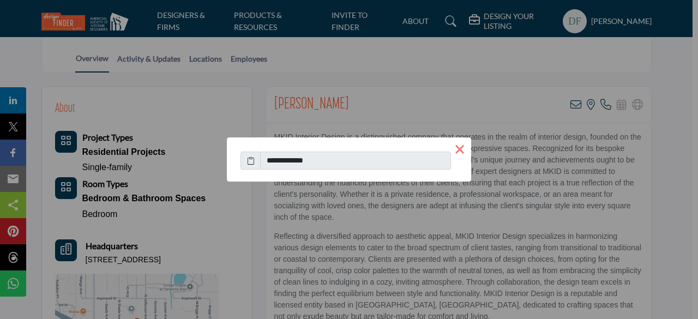
click at [460, 150] on button "×" at bounding box center [459, 148] width 23 height 23
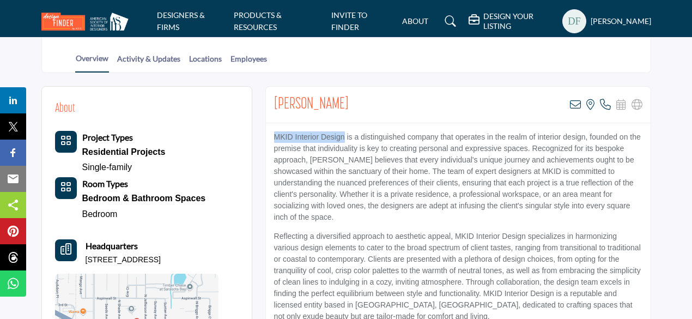
drag, startPoint x: 276, startPoint y: 134, endPoint x: 343, endPoint y: 132, distance: 67.1
click at [343, 132] on p "MKID Interior Design is a distinguished company that operates in the realm of i…" at bounding box center [458, 177] width 369 height 92
copy p "MKID Interior Design"
click at [396, 231] on p "Reflecting a diversified approach to aesthetic appeal, MKID Interior Design spe…" at bounding box center [458, 277] width 369 height 92
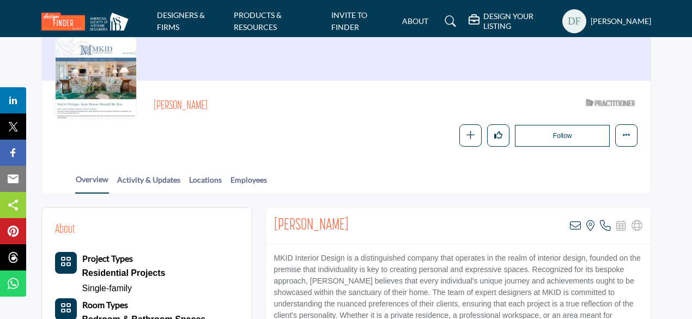
scroll to position [0, 0]
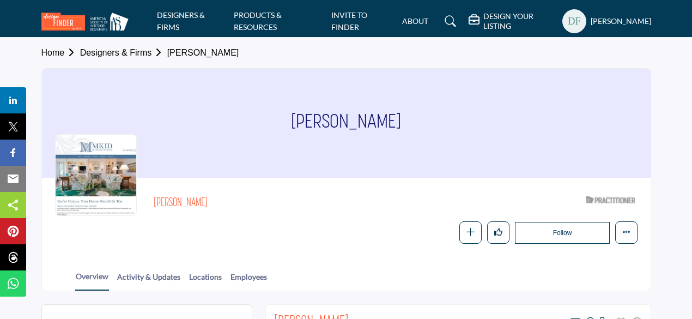
drag, startPoint x: 395, startPoint y: 122, endPoint x: 304, endPoint y: 119, distance: 90.5
click at [304, 119] on div "Marcia Norris" at bounding box center [346, 123] width 609 height 109
click at [322, 120] on h1 "Marcia Norris" at bounding box center [346, 123] width 110 height 109
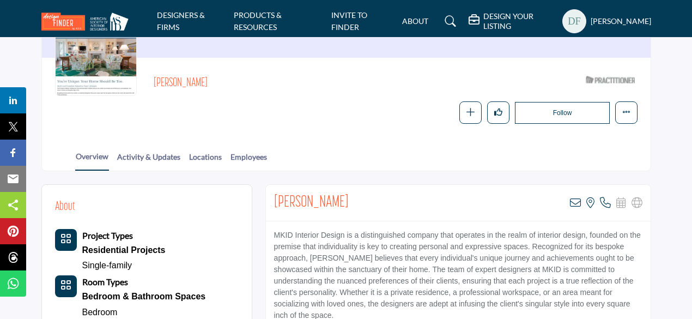
scroll to position [273, 0]
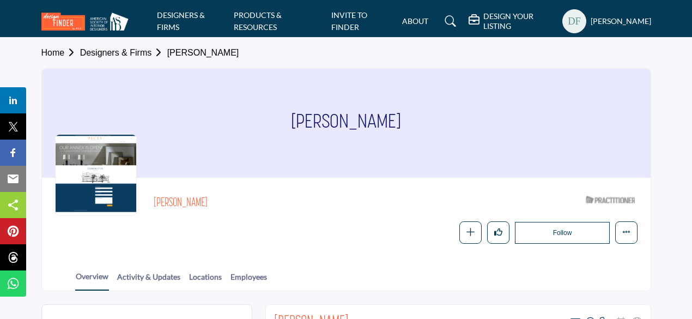
drag, startPoint x: 393, startPoint y: 118, endPoint x: 300, endPoint y: 120, distance: 92.7
click at [300, 120] on div "[PERSON_NAME]" at bounding box center [346, 123] width 609 height 109
copy h1 "[PERSON_NAME]"
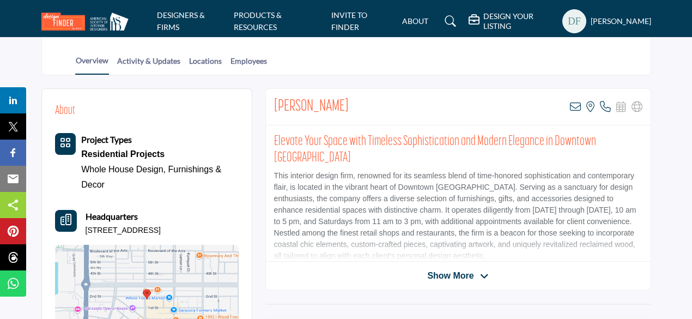
scroll to position [218, 0]
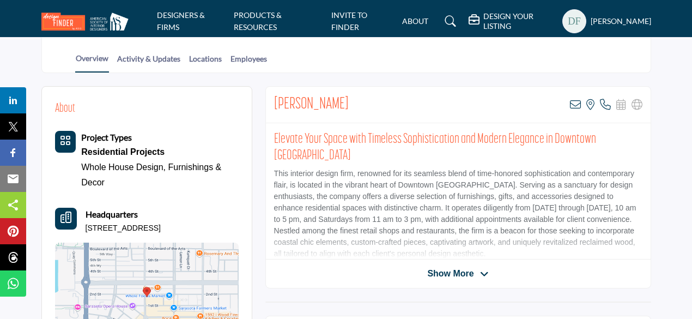
drag, startPoint x: 86, startPoint y: 225, endPoint x: 198, endPoint y: 224, distance: 112.9
click at [161, 224] on p "[STREET_ADDRESS]" at bounding box center [123, 228] width 75 height 11
copy p "[STREET_ADDRESS]"
drag, startPoint x: 376, startPoint y: 186, endPoint x: 363, endPoint y: 168, distance: 22.1
click at [376, 186] on p "This interior design firm, renowned for its seamless blend of time-honored soph…" at bounding box center [458, 214] width 369 height 92
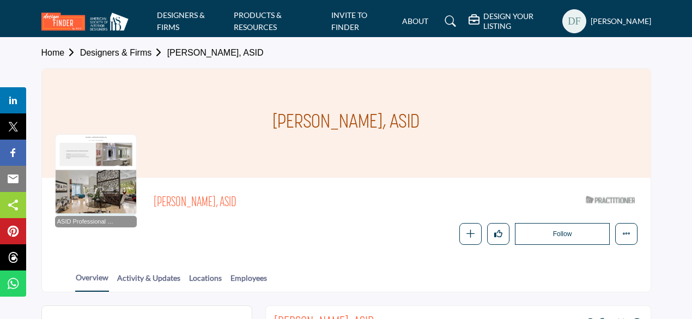
drag, startPoint x: 423, startPoint y: 120, endPoint x: 271, endPoint y: 112, distance: 151.7
click at [273, 112] on h1 "[PERSON_NAME], ASID" at bounding box center [346, 123] width 147 height 109
copy h1 "[PERSON_NAME], ASID"
